Goal: Information Seeking & Learning: Find specific fact

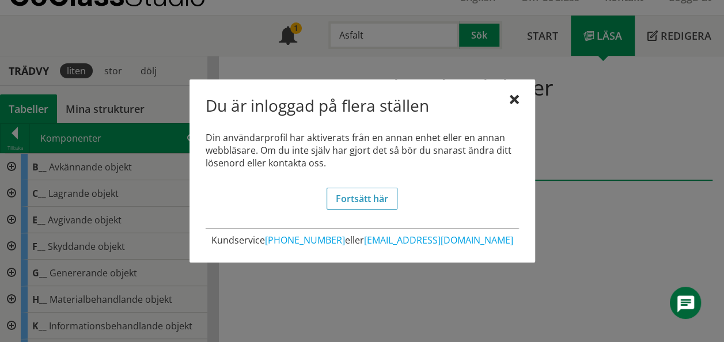
scroll to position [453, 0]
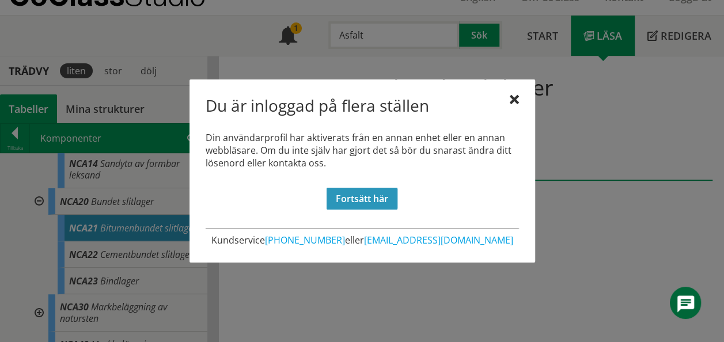
click at [348, 201] on link "Fortsätt här" at bounding box center [361, 199] width 71 height 22
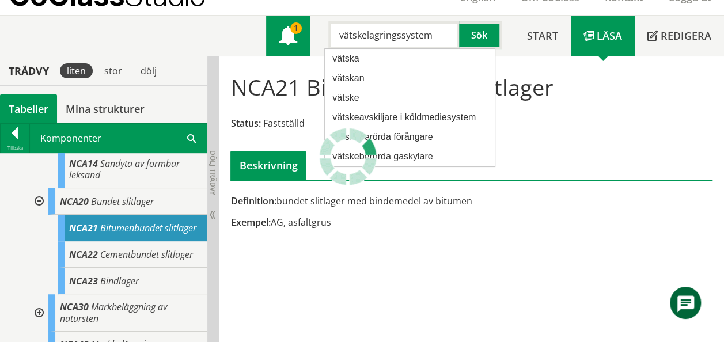
type input "vätskelagringssystem"
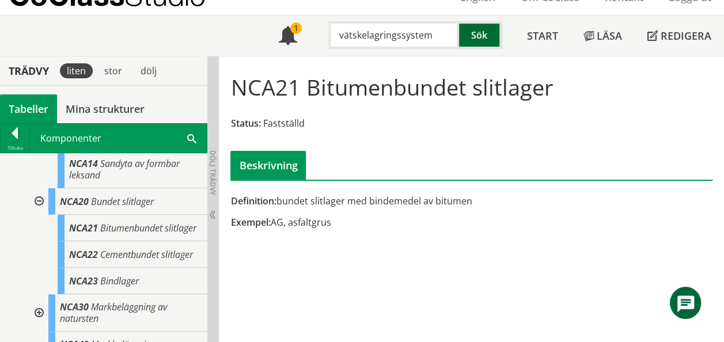
click at [473, 35] on button "Sök" at bounding box center [480, 35] width 43 height 28
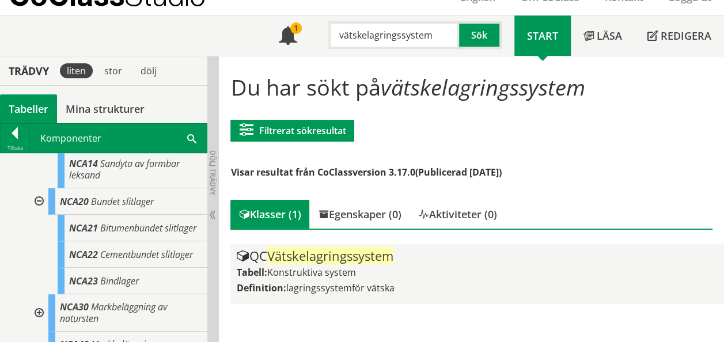
click at [335, 282] on span "lagringssystemför vätska" at bounding box center [340, 288] width 108 height 13
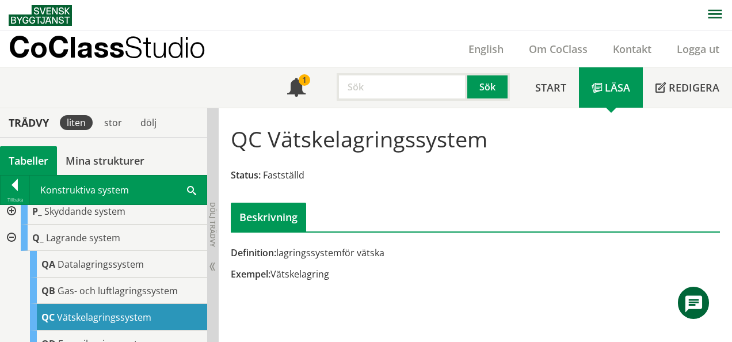
scroll to position [255, 0]
